Goal: Task Accomplishment & Management: Manage account settings

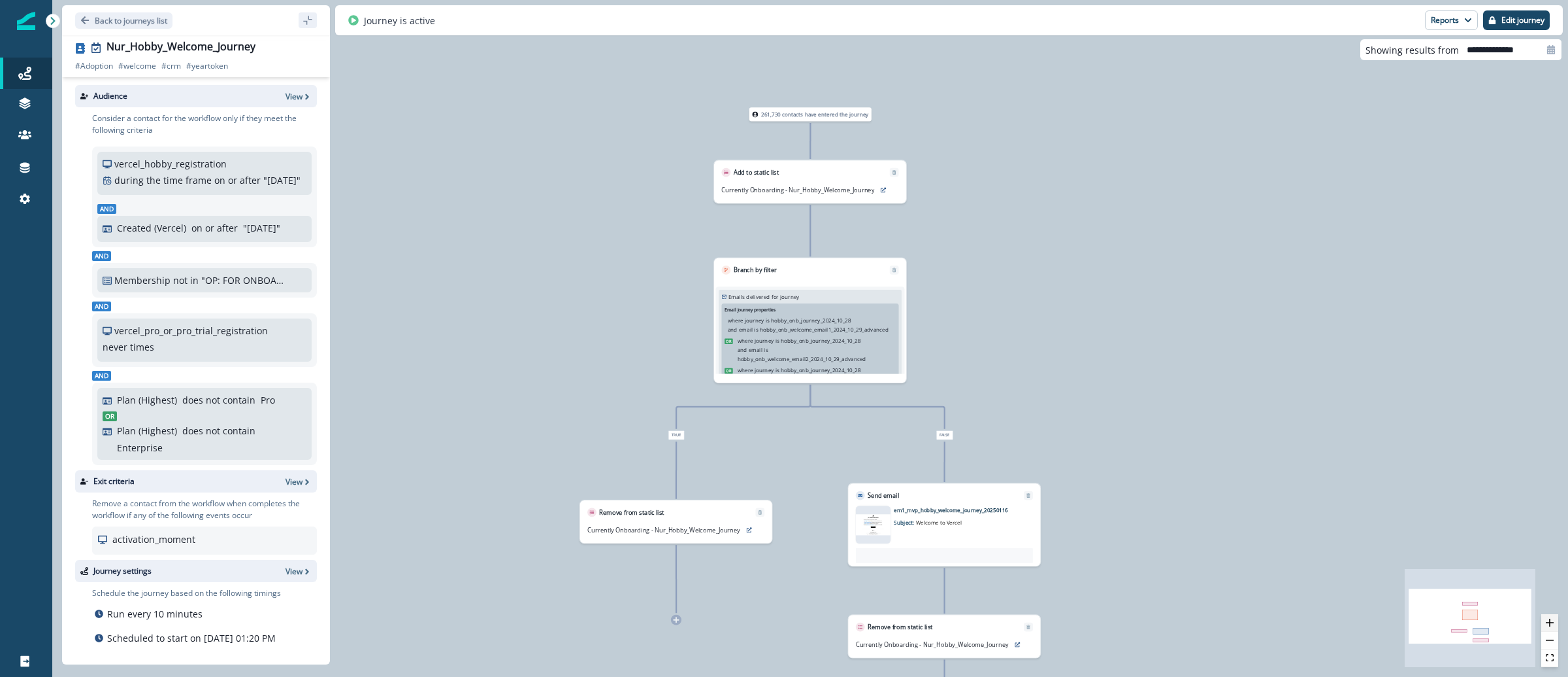
click at [1546, 628] on button "zoom in" at bounding box center [1549, 623] width 17 height 18
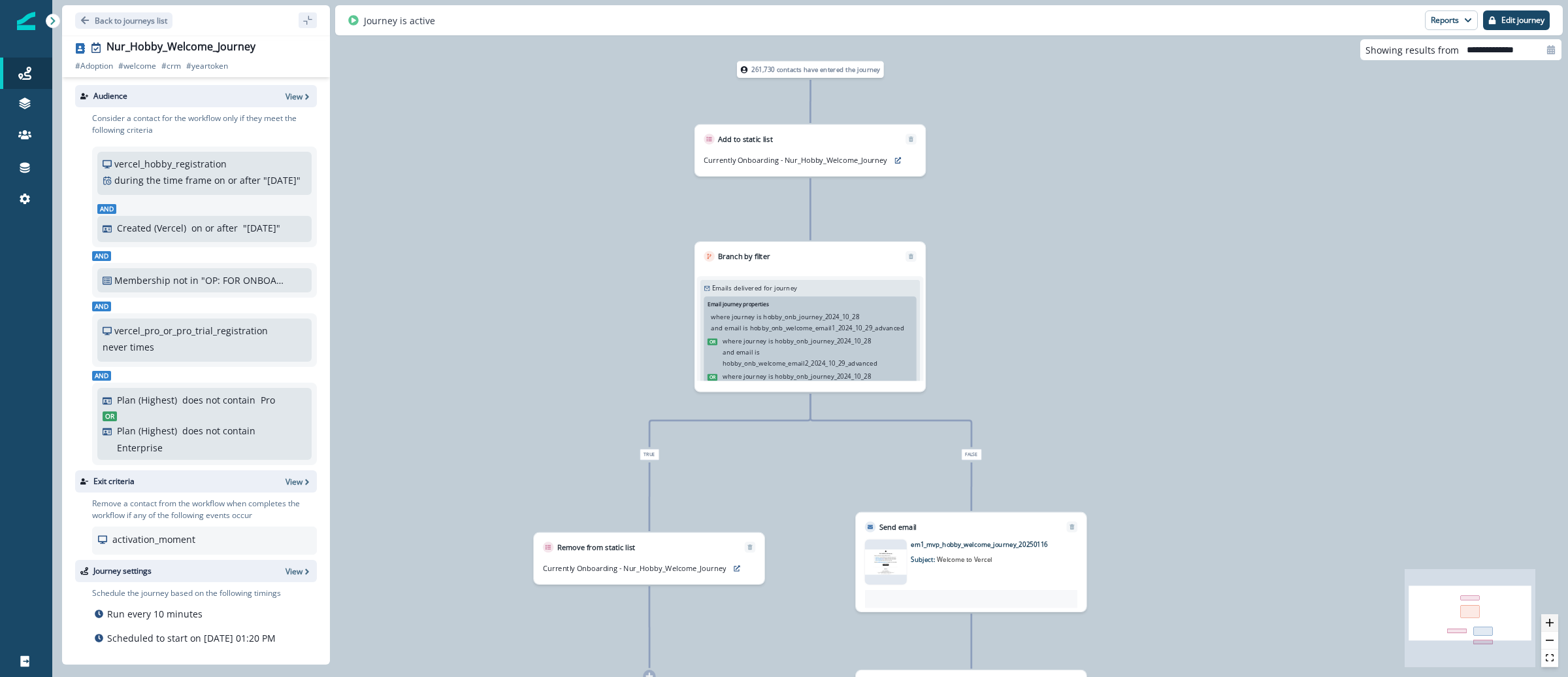
click at [1546, 628] on button "zoom in" at bounding box center [1549, 623] width 17 height 18
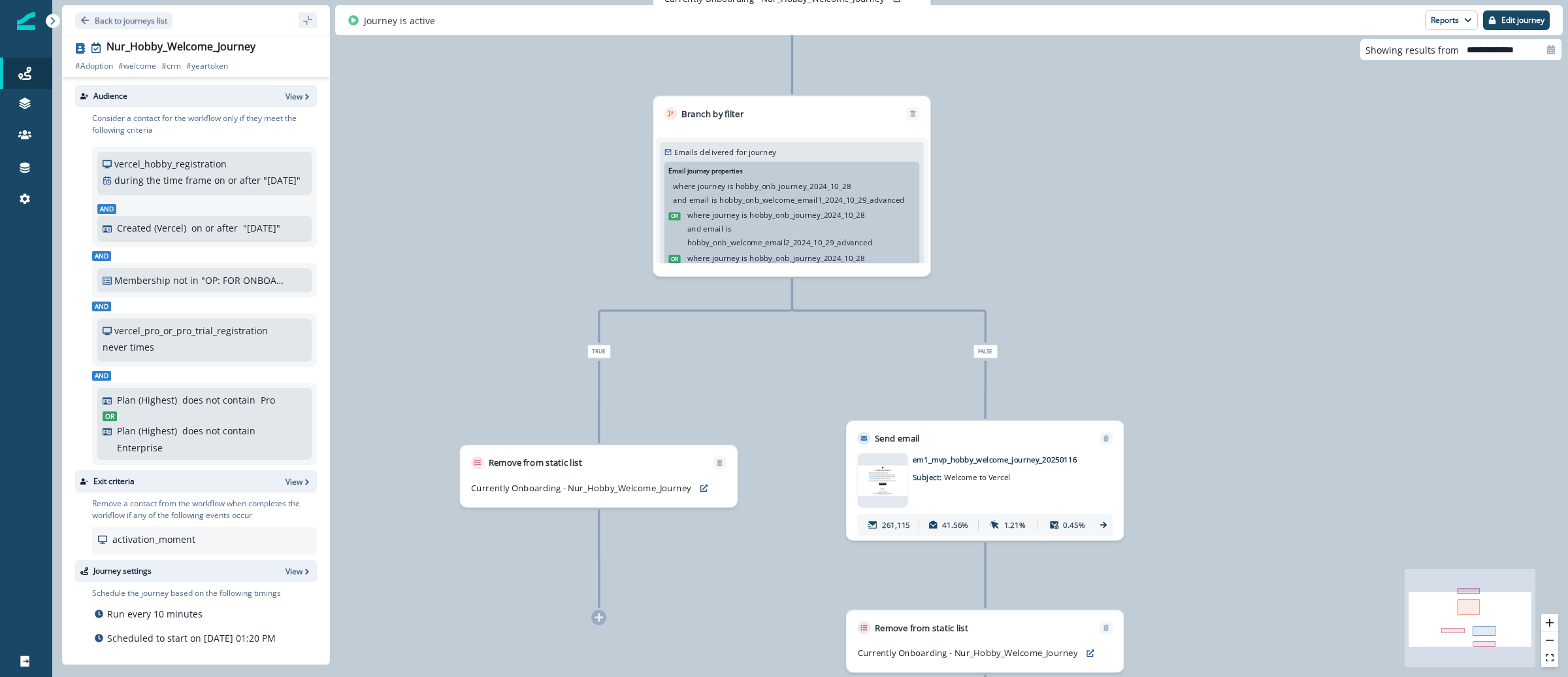
drag, startPoint x: 1268, startPoint y: 306, endPoint x: 1376, endPoint y: 487, distance: 210.8
click at [1250, 179] on div "261,730 contacts have entered the journey Add to static list Currently Onboardi…" at bounding box center [810, 338] width 1516 height 677
click at [1545, 626] on button "zoom in" at bounding box center [1549, 623] width 17 height 18
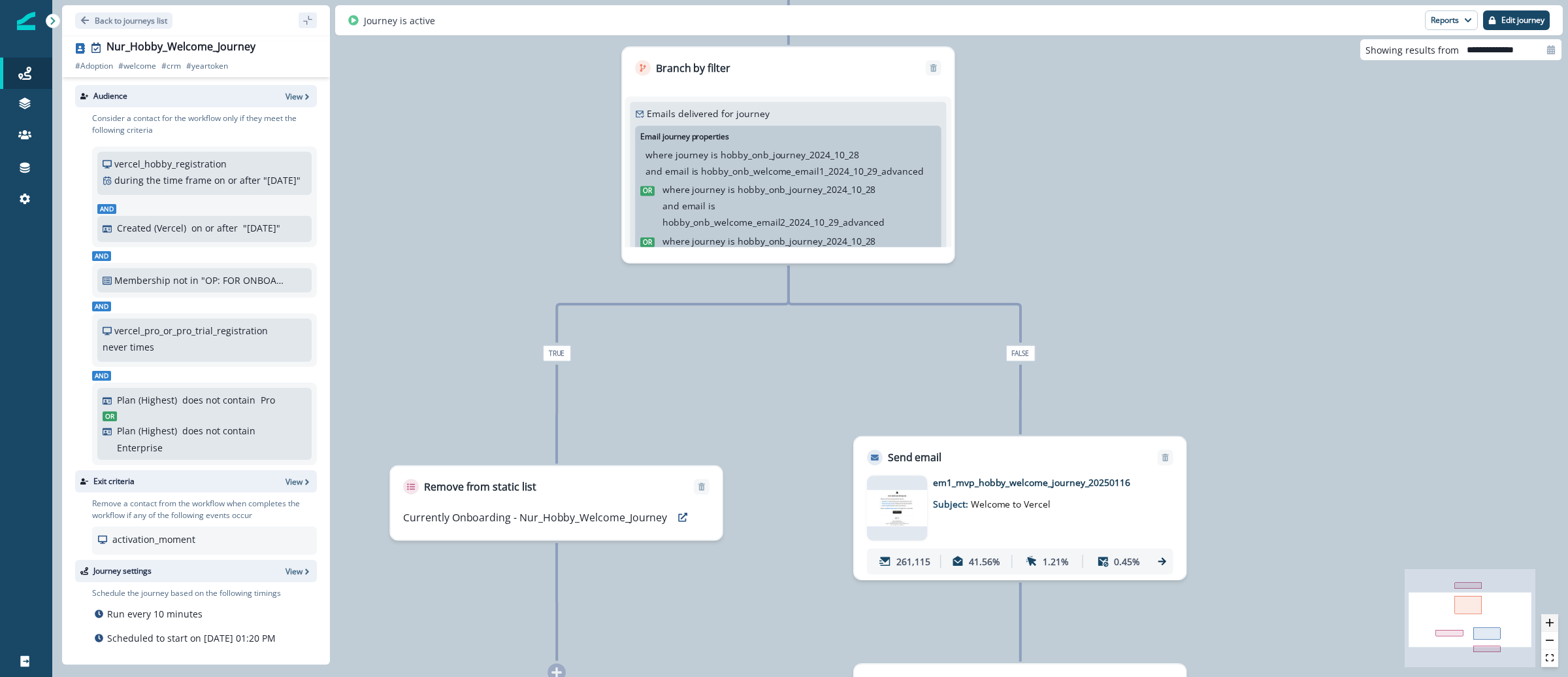
click at [1545, 626] on button "zoom in" at bounding box center [1549, 623] width 17 height 18
click at [1545, 626] on div at bounding box center [1549, 641] width 17 height 53
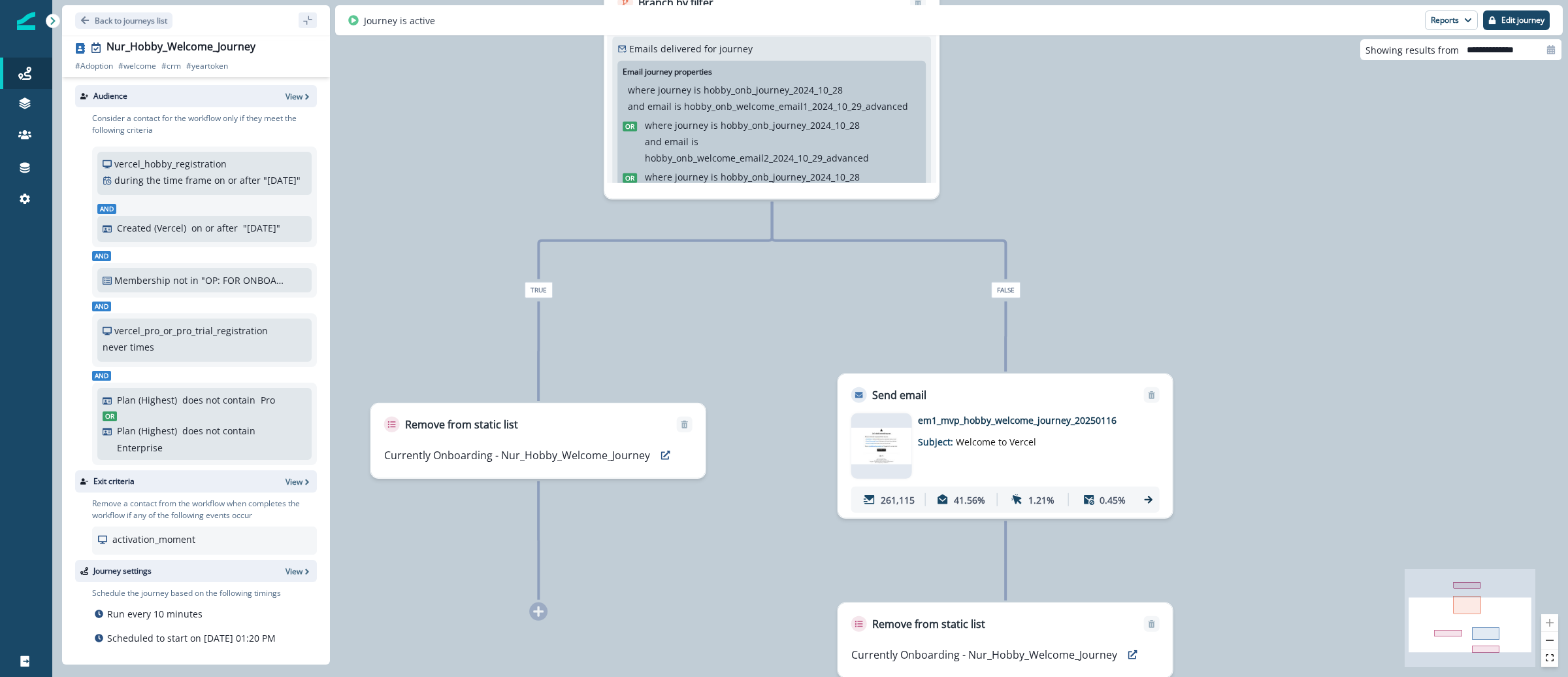
drag, startPoint x: 1218, startPoint y: 377, endPoint x: 1203, endPoint y: 335, distance: 44.6
click at [1210, 345] on div "261,730 contacts have entered the journey Add to static list Currently Onboardi…" at bounding box center [810, 338] width 1516 height 677
click at [879, 454] on img at bounding box center [881, 446] width 61 height 36
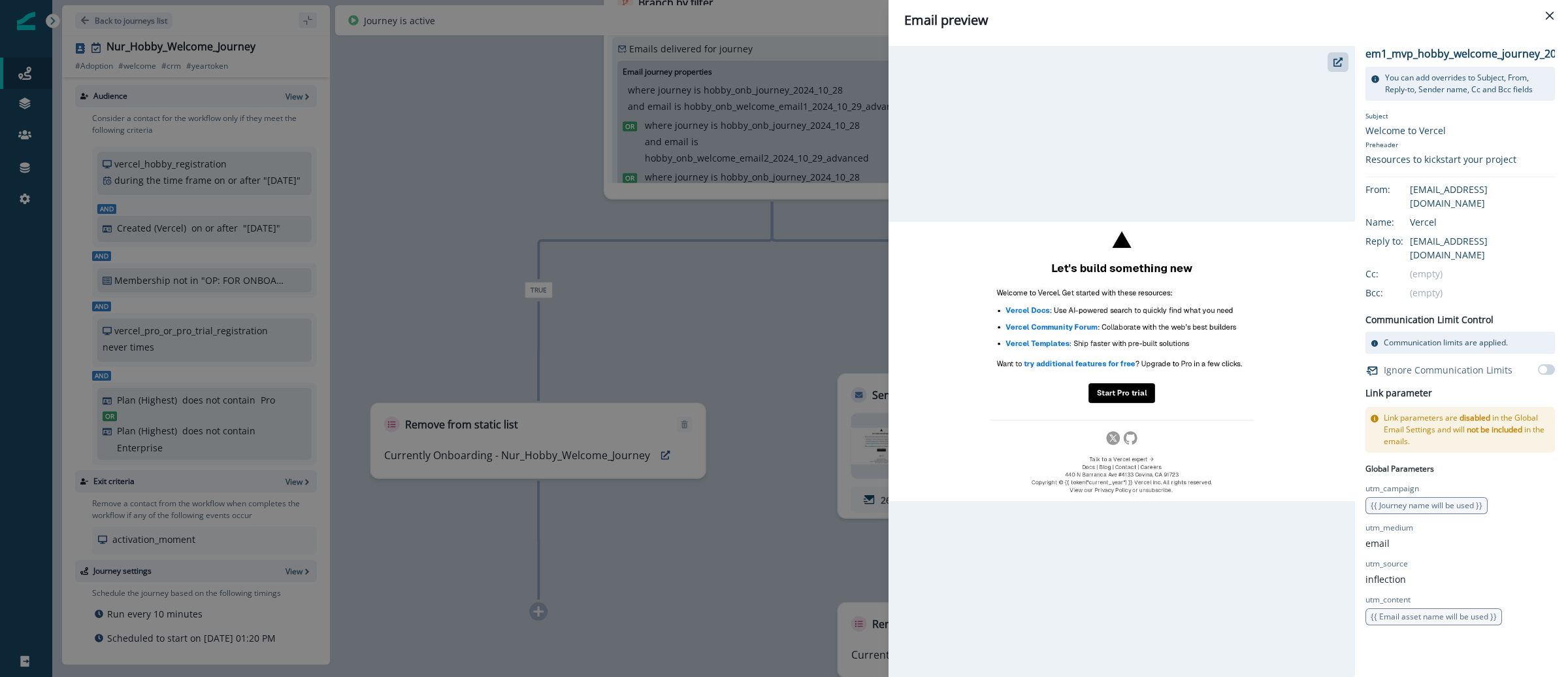
click at [819, 298] on div "Email preview em1_mvp_hobby_welcome_journey_20250116 You can add overrides to S…" at bounding box center [784, 338] width 1568 height 677
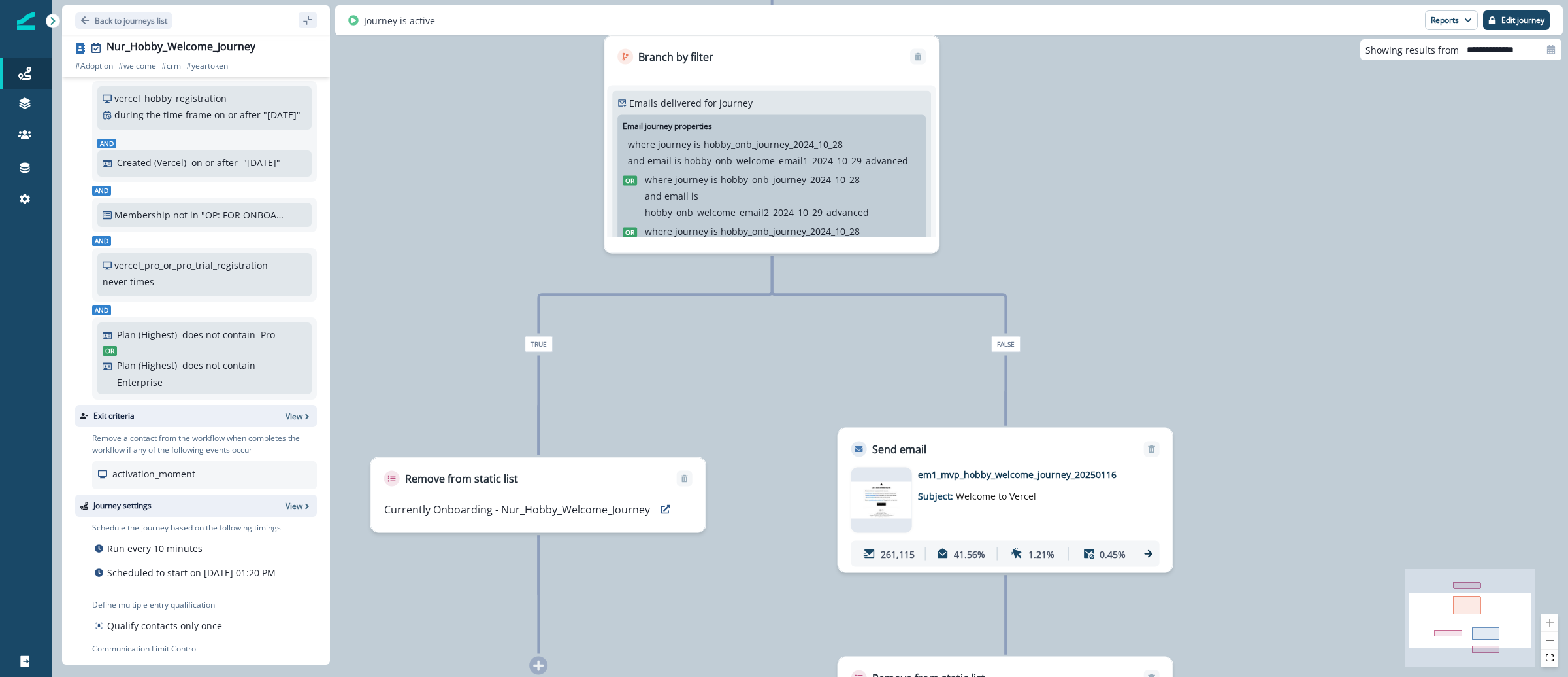
scroll to position [151, 0]
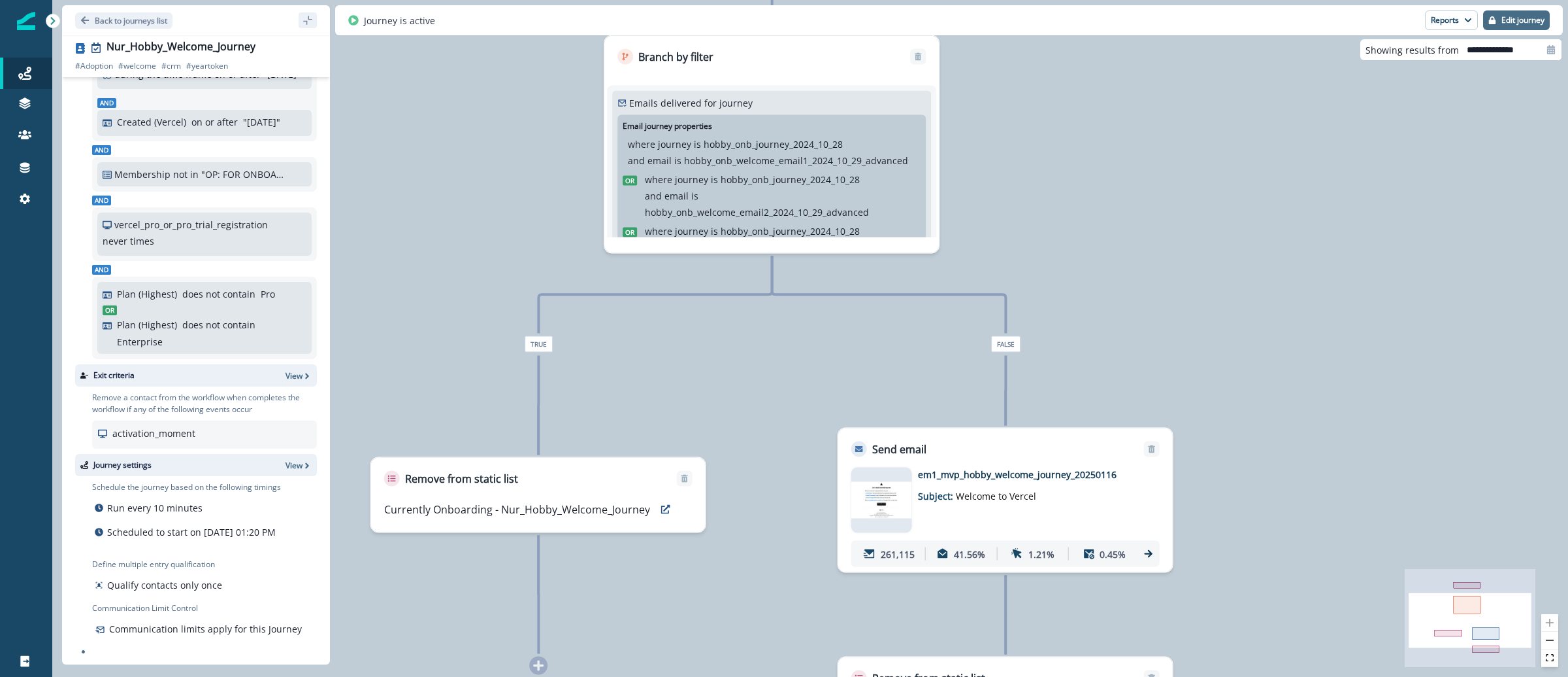
click at [1497, 22] on button "Edit journey" at bounding box center [1517, 19] width 67 height 19
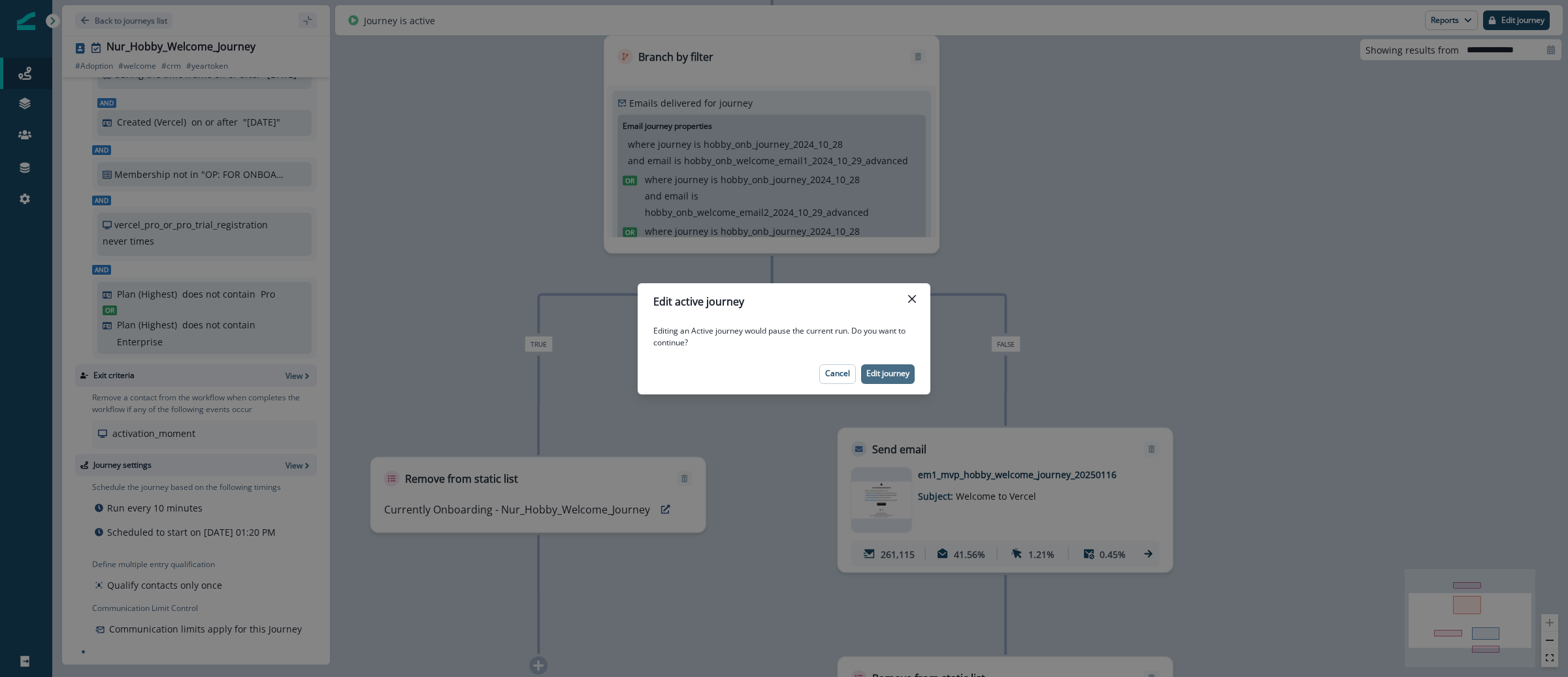
click at [902, 375] on p "Edit journey" at bounding box center [888, 373] width 43 height 9
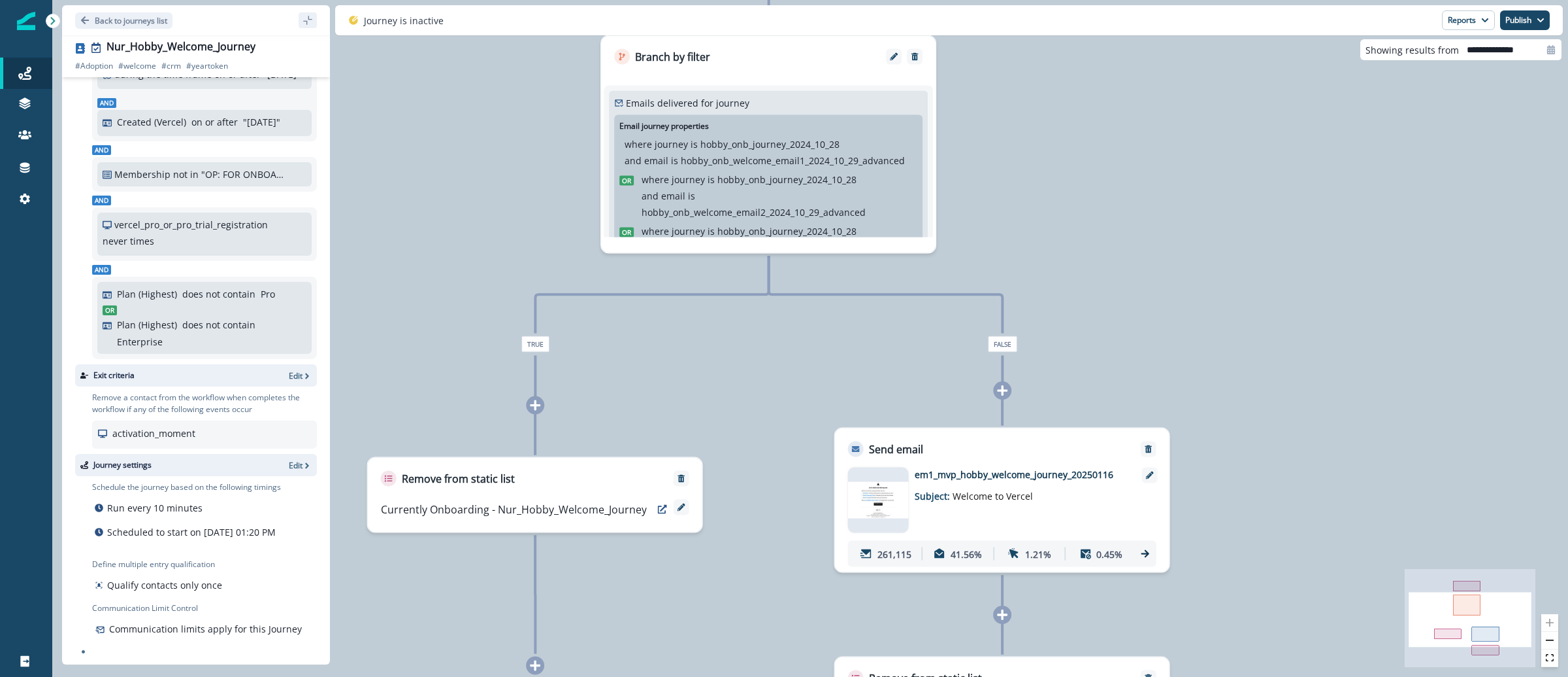
click at [1551, 623] on div at bounding box center [1549, 641] width 17 height 53
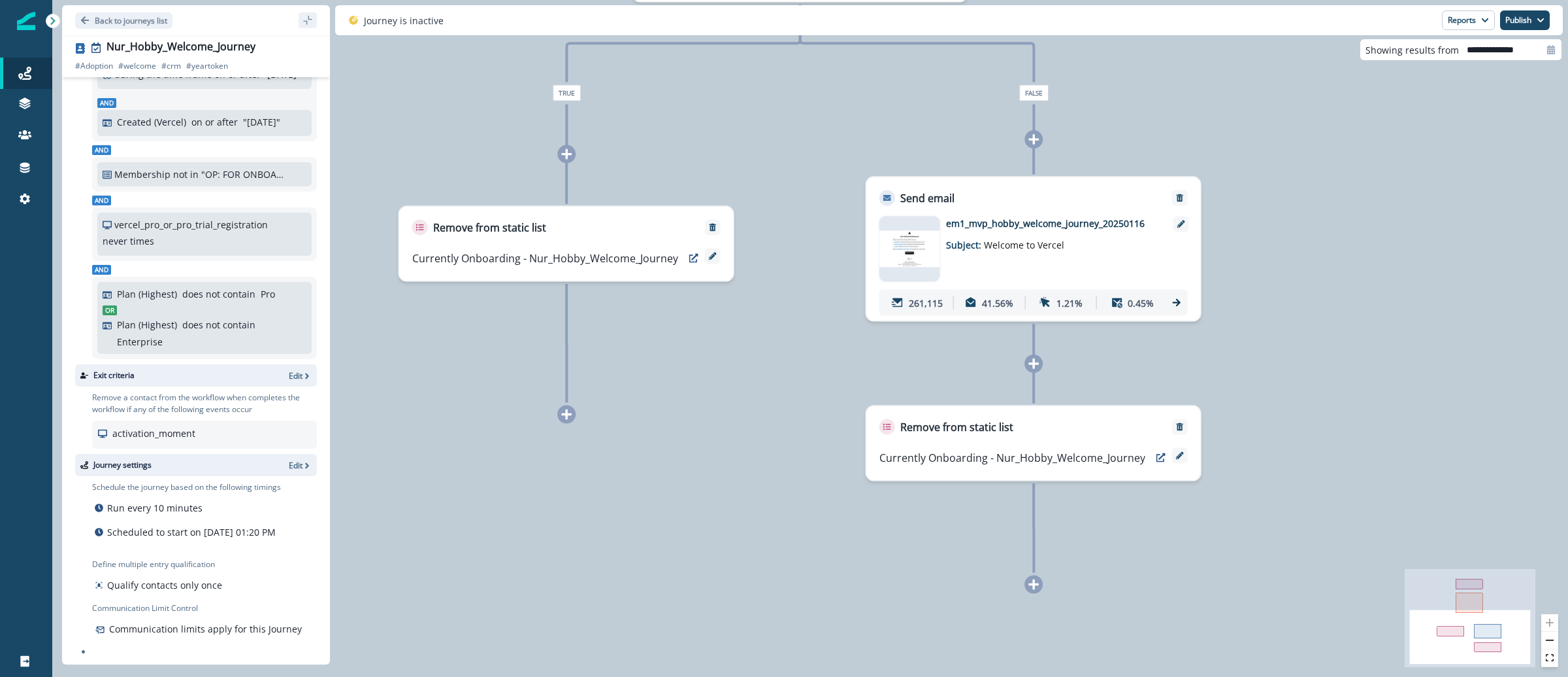
drag, startPoint x: 1387, startPoint y: 474, endPoint x: 1411, endPoint y: 242, distance: 233.2
click at [1411, 242] on div "261,730 contacts have entered the journey Add to static list Currently Onboardi…" at bounding box center [810, 338] width 1516 height 677
click at [922, 247] on img at bounding box center [909, 248] width 61 height 36
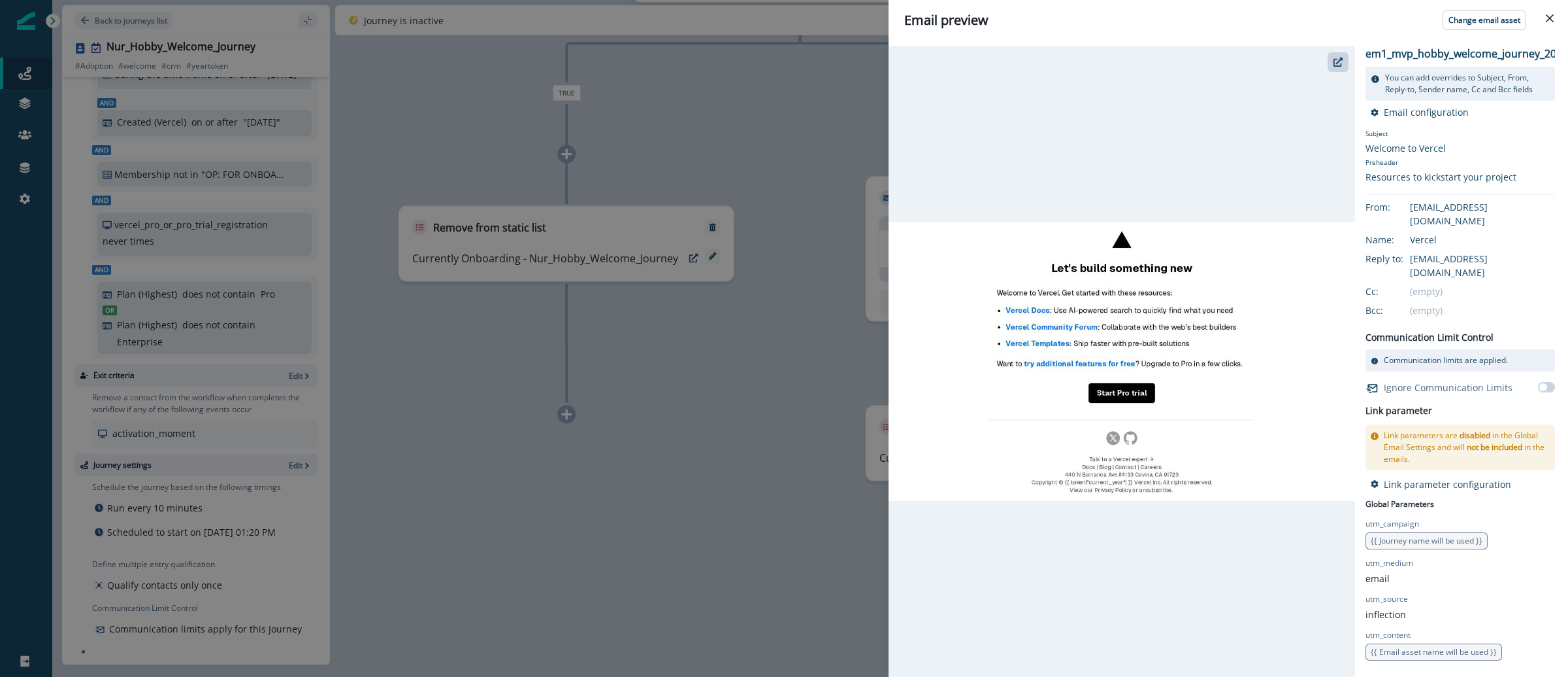
click at [803, 127] on div "Email preview Change email asset em1_mvp_hobby_welcome_journey_20250116 You can…" at bounding box center [784, 338] width 1568 height 677
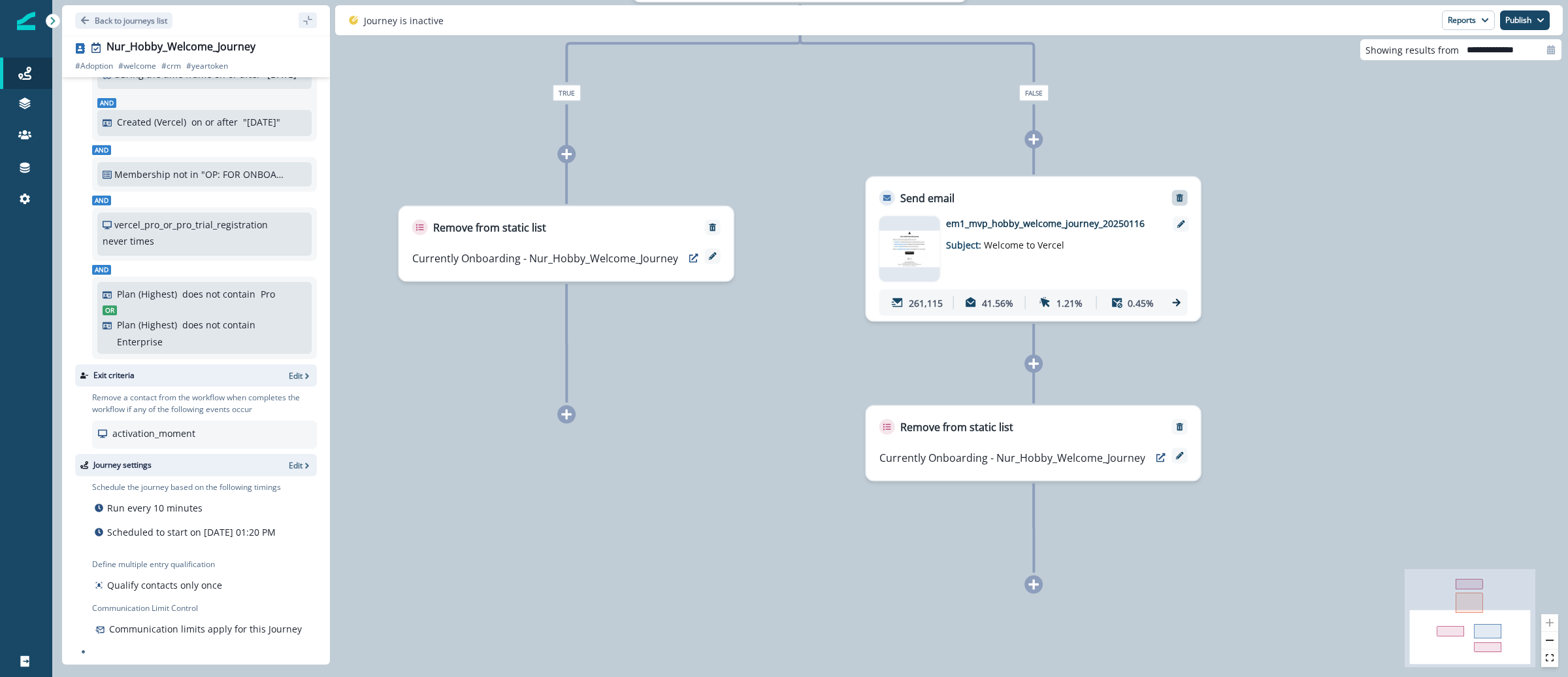
click at [1184, 200] on icon "Remove" at bounding box center [1180, 198] width 9 height 9
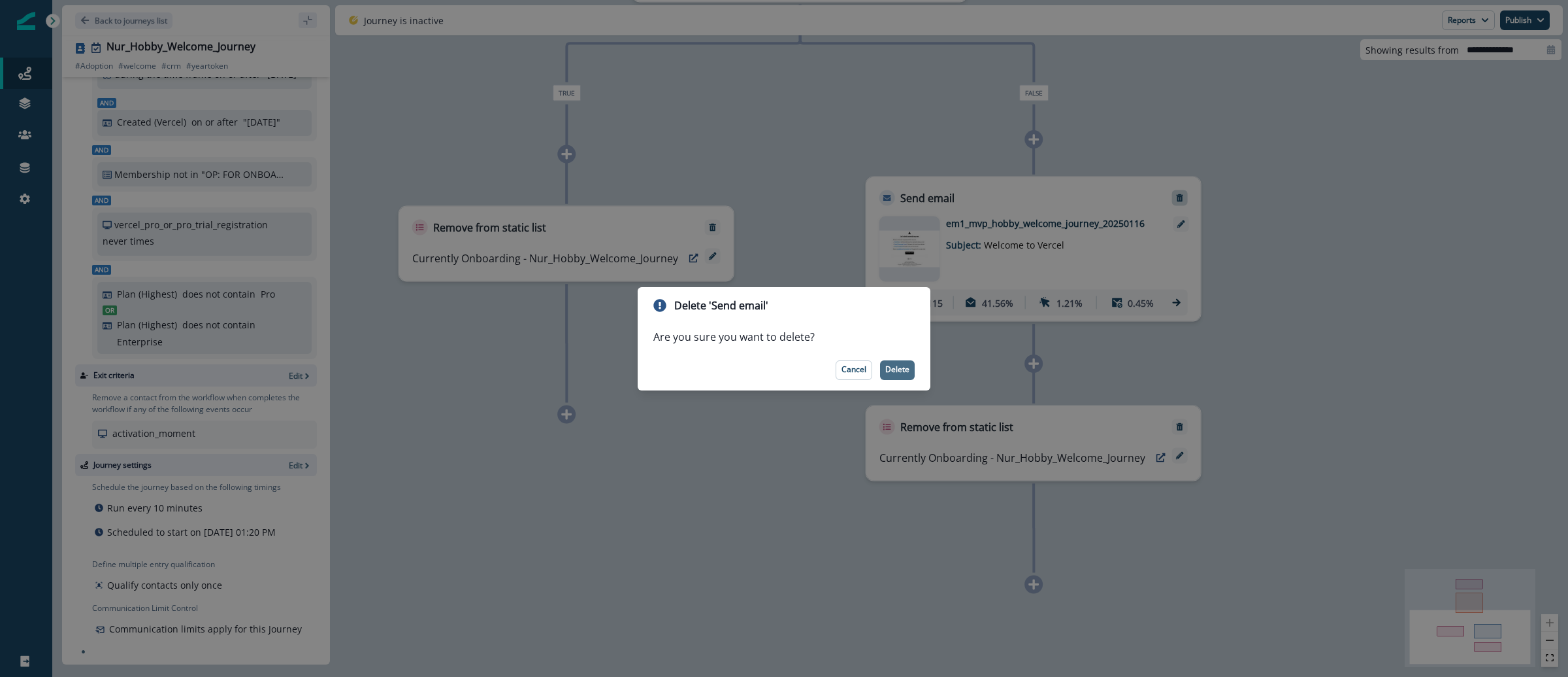
click at [898, 373] on p "Delete" at bounding box center [897, 370] width 24 height 9
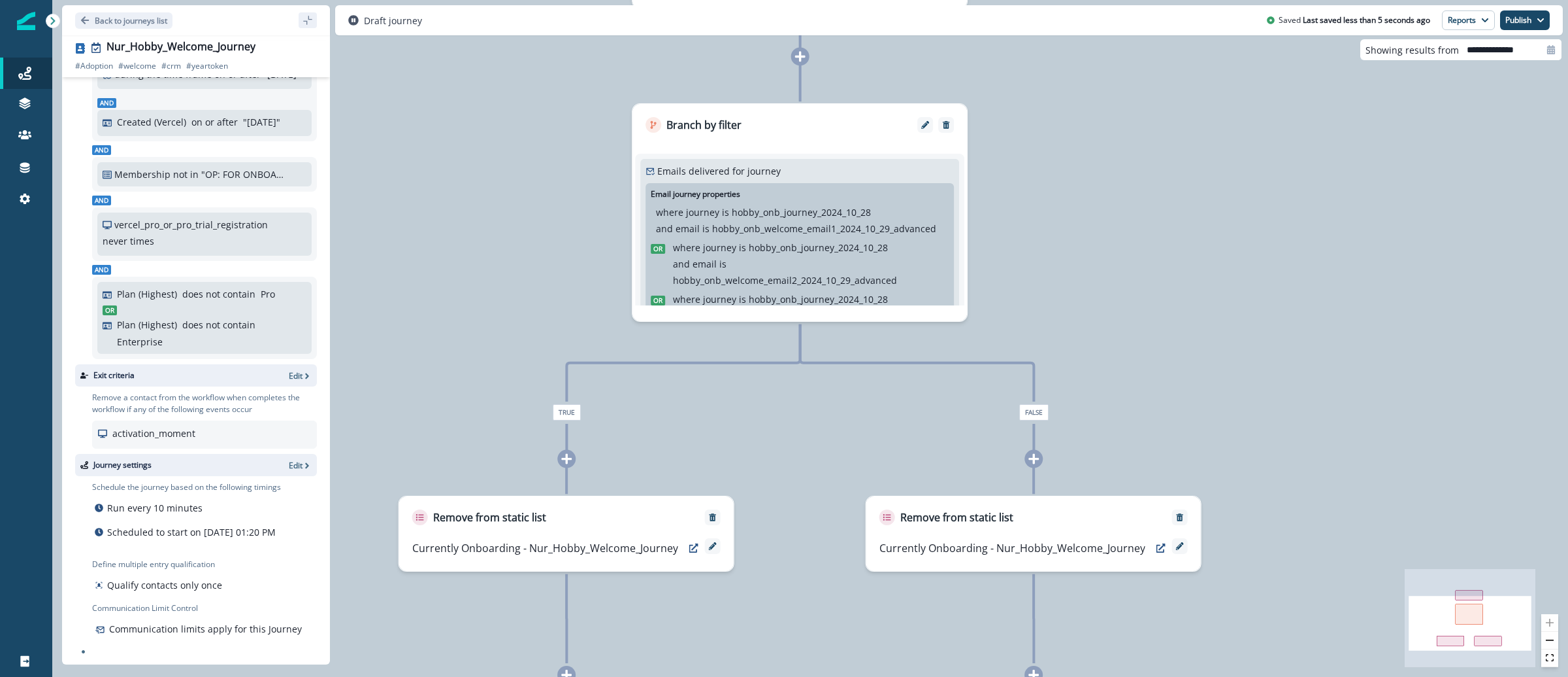
click at [275, 453] on div "Journey settings Edit" at bounding box center [196, 464] width 242 height 23
click at [303, 461] on icon "button" at bounding box center [307, 466] width 9 height 9
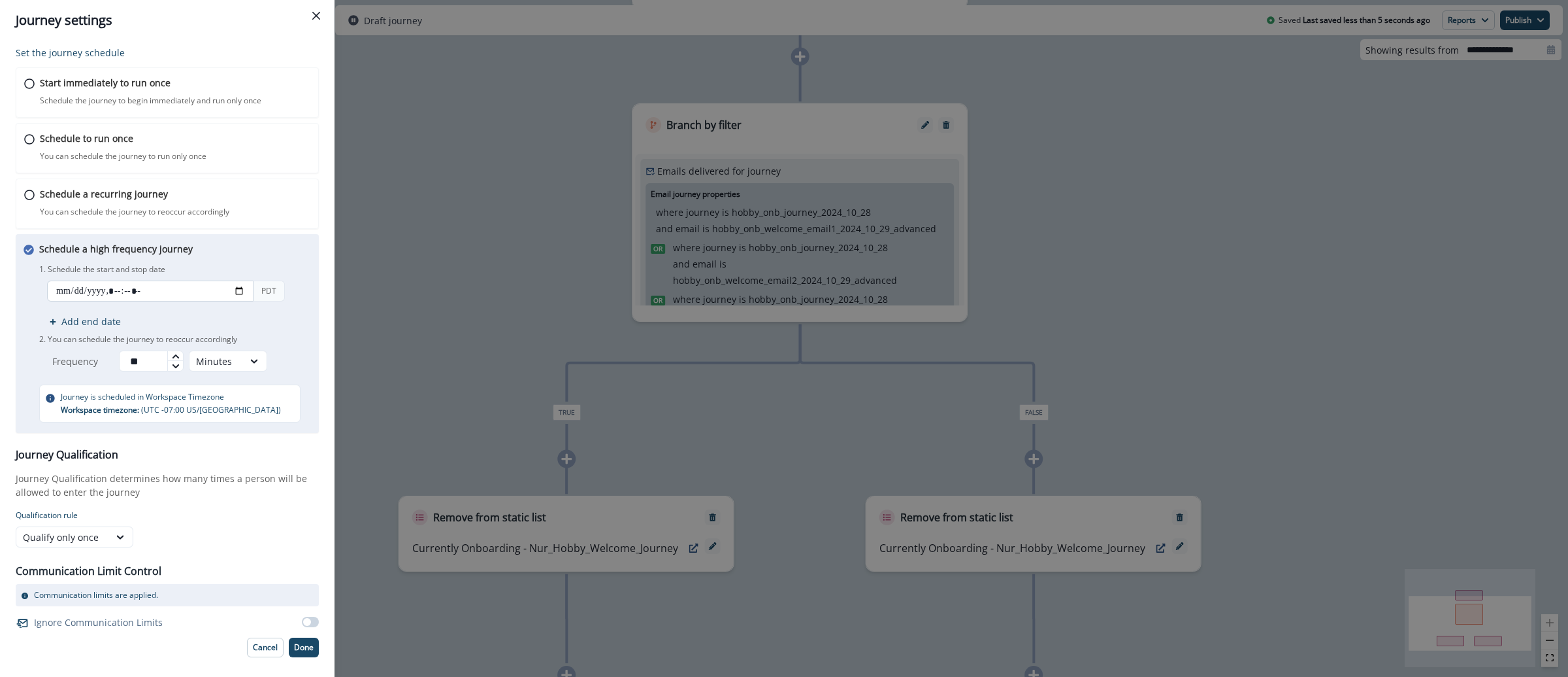
click at [237, 294] on input "datetime-local" at bounding box center [151, 290] width 206 height 21
click at [320, 439] on div "Set the journey schedule Start immediately to run once Schedule the journey to …" at bounding box center [167, 358] width 334 height 636
click at [241, 290] on input "datetime-local" at bounding box center [151, 290] width 206 height 21
type input "**********"
click at [321, 404] on div "Set the journey schedule Start immediately to run once Schedule the journey to …" at bounding box center [167, 358] width 334 height 636
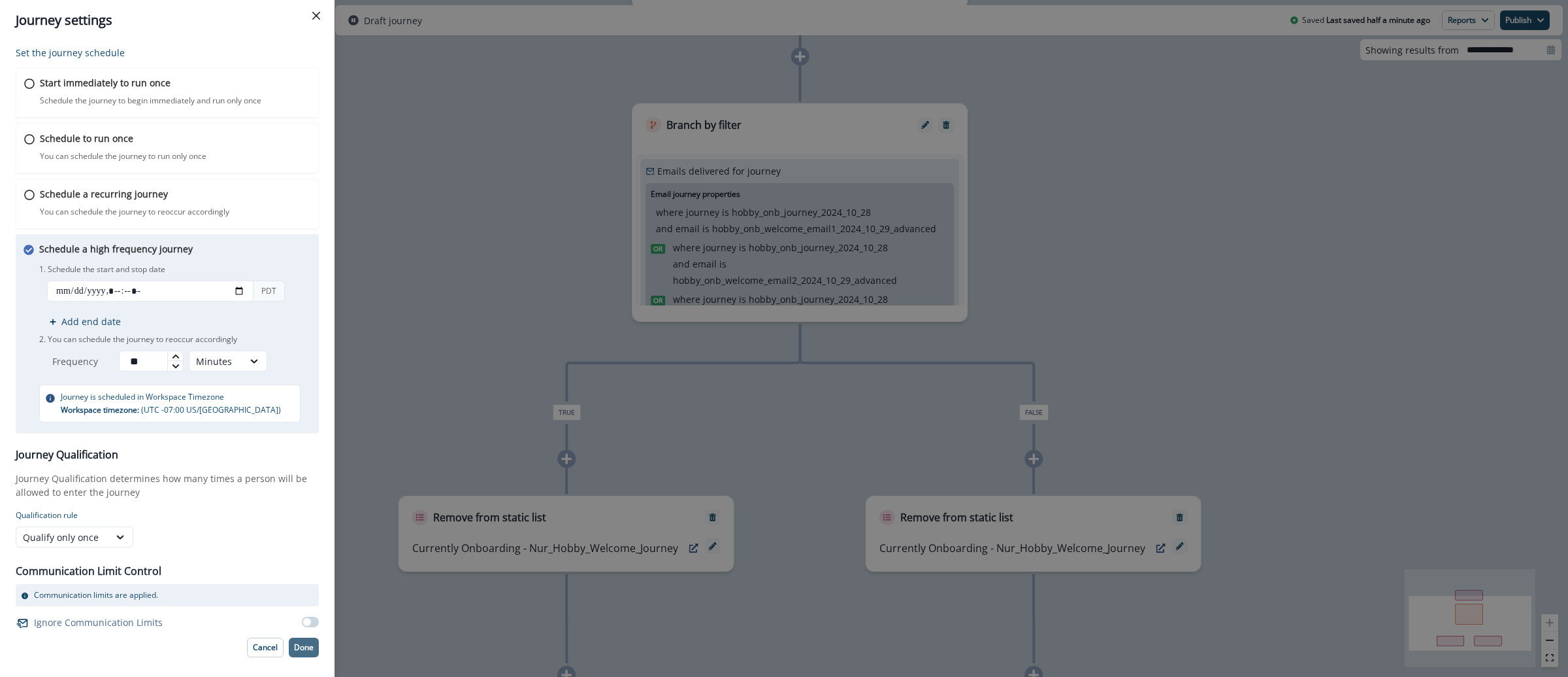
click at [305, 652] on p "Done" at bounding box center [303, 647] width 19 height 9
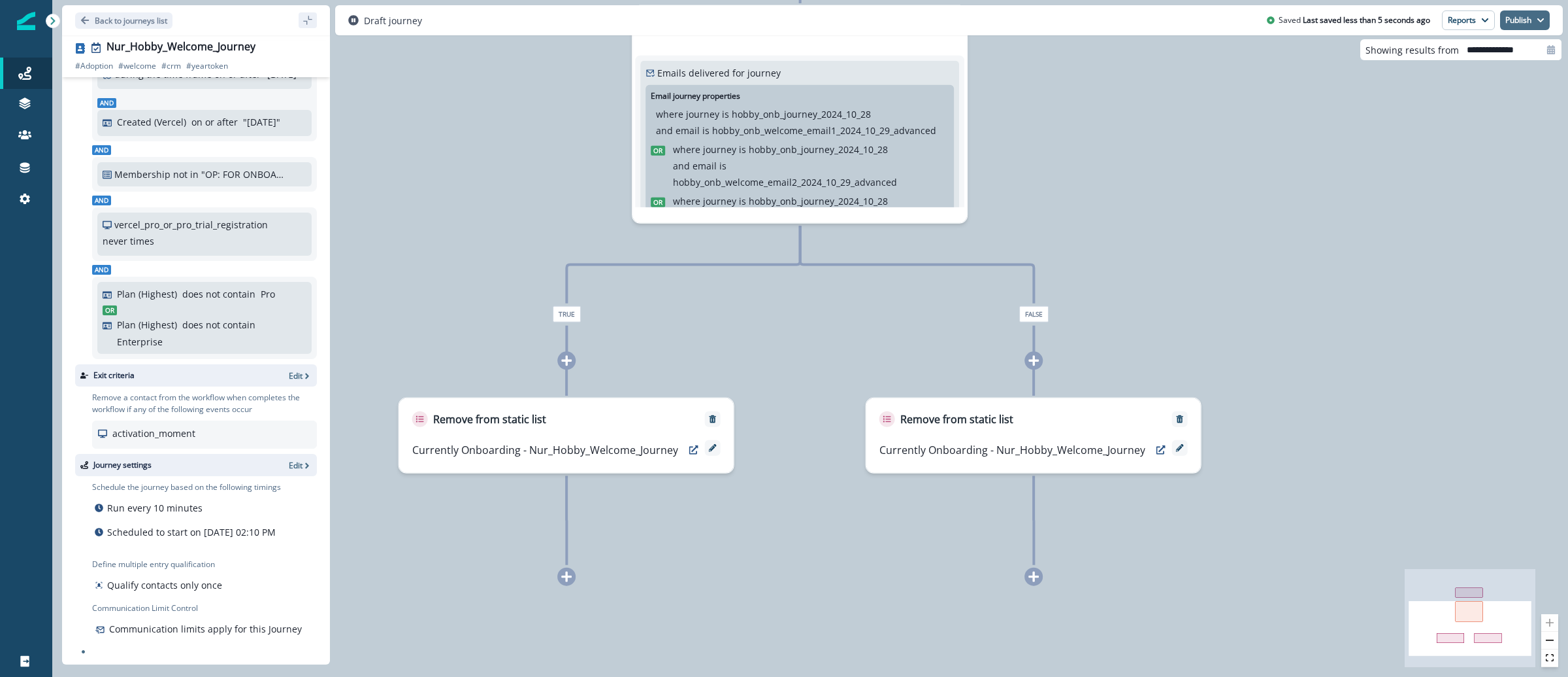
click at [1541, 19] on icon "button" at bounding box center [1541, 20] width 8 height 8
click at [1483, 57] on button "as active journey" at bounding box center [1476, 53] width 145 height 23
click at [26, 82] on link "Journeys" at bounding box center [26, 73] width 52 height 31
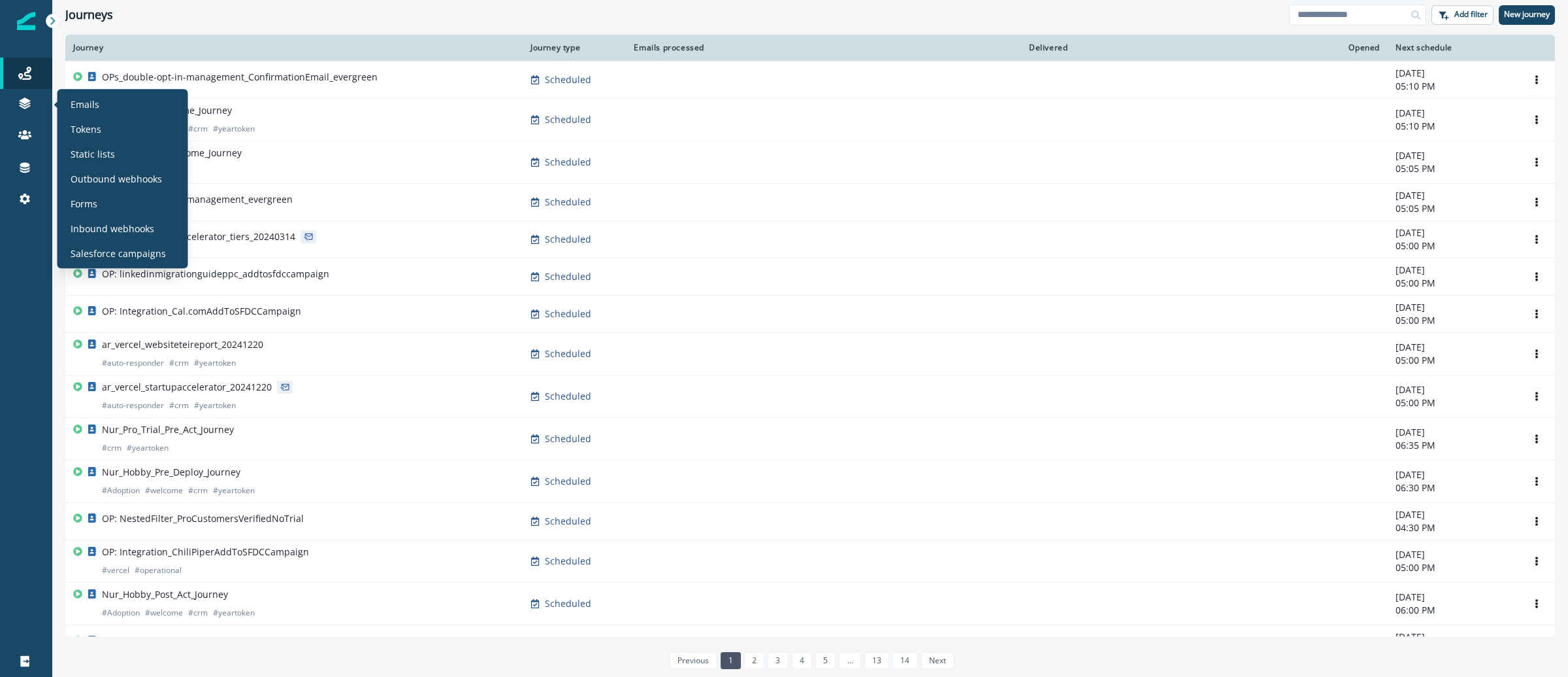
click at [131, 116] on div "Emails Tokens Static lists Outbound webhooks Forms Inbound webhooks Salesforce …" at bounding box center [123, 178] width 120 height 168
click at [130, 111] on div "Emails" at bounding box center [123, 103] width 120 height 19
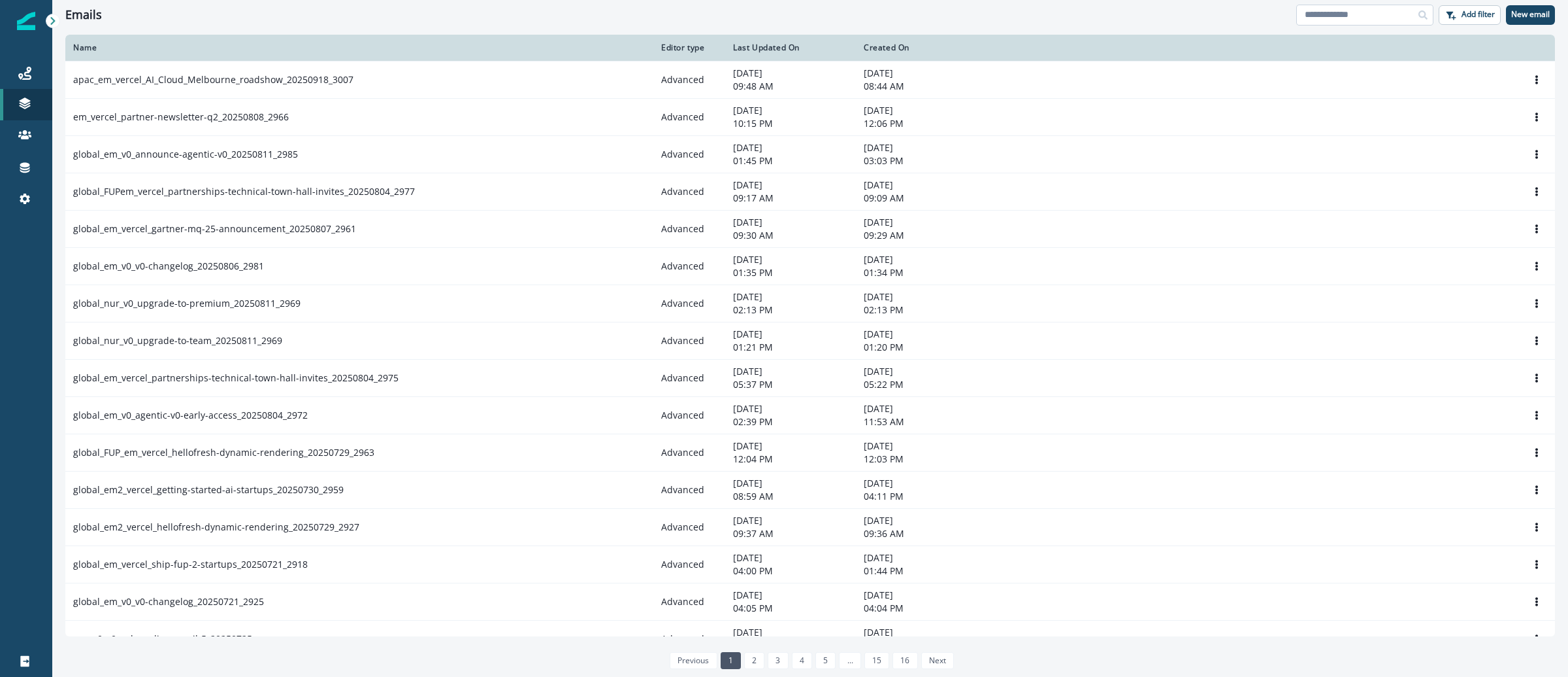
click at [1359, 17] on input at bounding box center [1365, 15] width 137 height 21
paste input "**********"
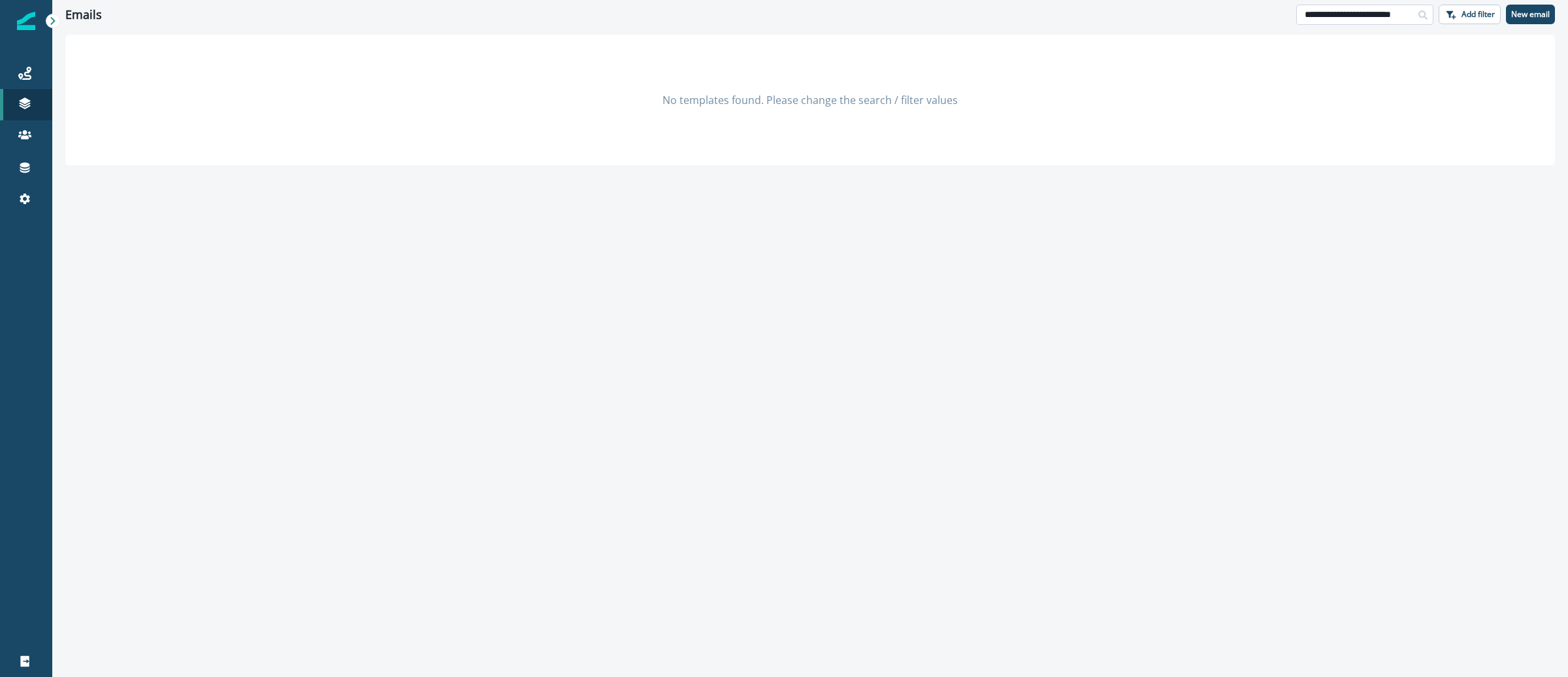
scroll to position [0, 15]
type input "**********"
